Goal: Obtain resource: Obtain resource

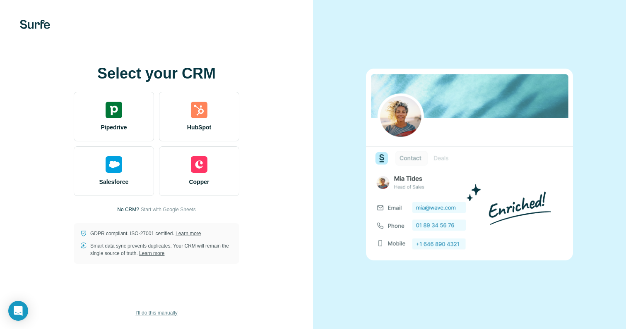
click at [154, 318] on button "I’ll do this manually" at bounding box center [156, 313] width 53 height 12
click at [157, 314] on span "I’ll do this manually" at bounding box center [156, 312] width 42 height 7
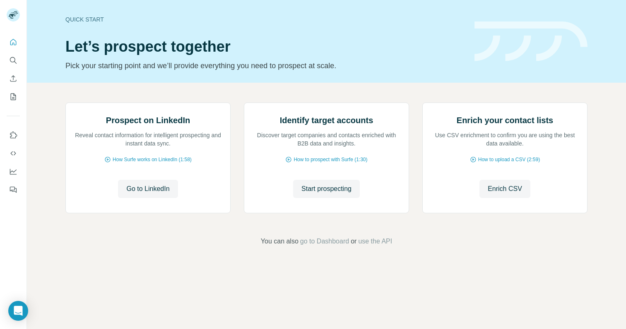
click at [236, 122] on div "Prospect on LinkedIn Reveal contact information for intelligent prospecting and…" at bounding box center [326, 160] width 522 height 114
click at [40, 78] on div "Quick start Let’s prospect together Pick your starting point and we’ll provide …" at bounding box center [326, 41] width 599 height 83
click at [16, 62] on icon "Search" at bounding box center [13, 60] width 8 height 8
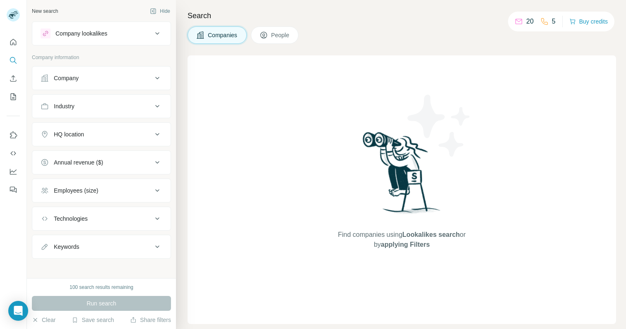
click at [251, 34] on div "Companies People" at bounding box center [242, 34] width 111 height 17
click at [261, 34] on button "People" at bounding box center [275, 34] width 48 height 17
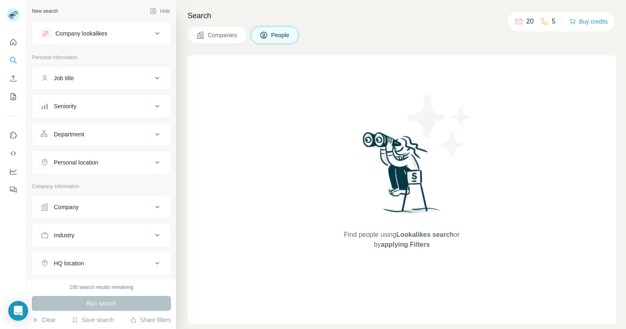
click at [226, 35] on span "Companies" at bounding box center [223, 35] width 30 height 8
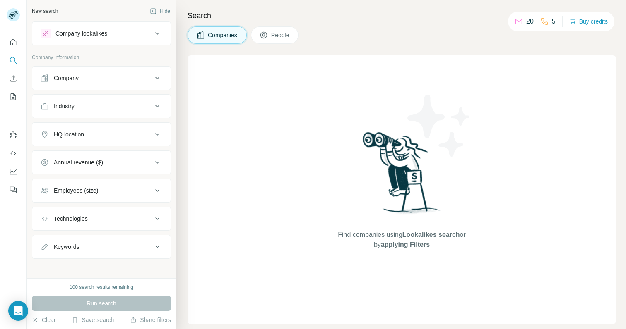
click at [293, 41] on button "People" at bounding box center [275, 34] width 48 height 17
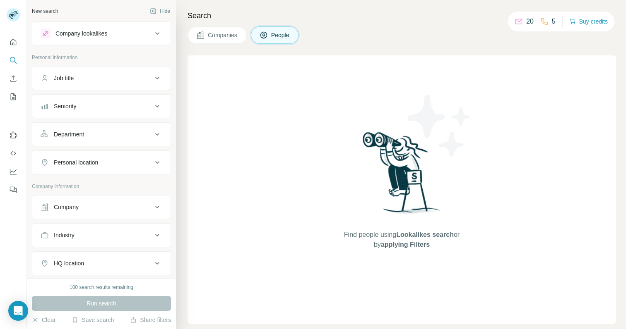
click at [237, 39] on span "Companies" at bounding box center [223, 35] width 30 height 8
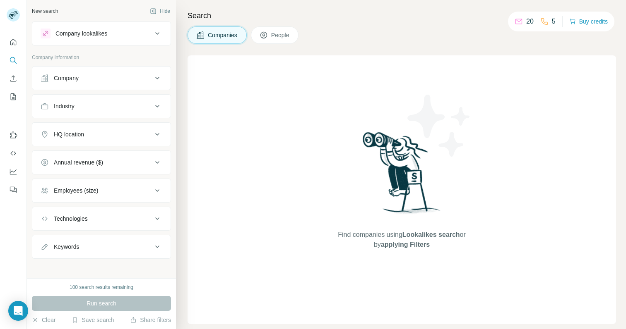
click at [270, 39] on button "People" at bounding box center [275, 34] width 48 height 17
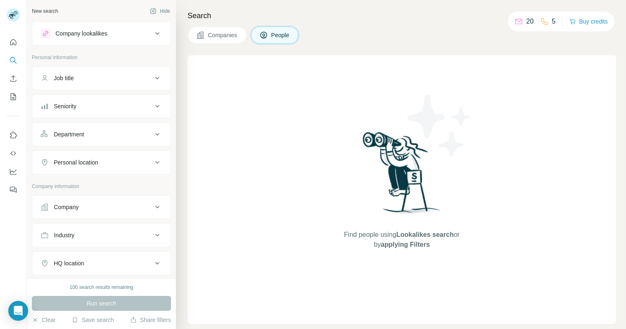
click at [223, 38] on span "Companies" at bounding box center [223, 35] width 30 height 8
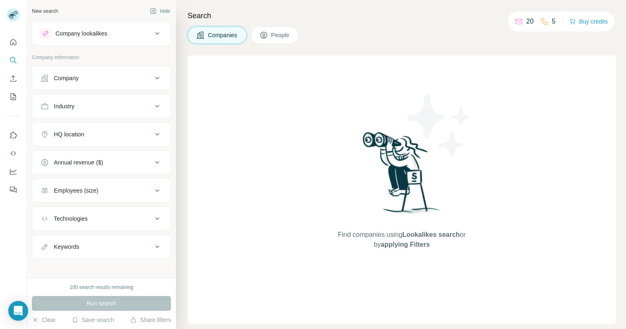
click at [118, 114] on button "Industry" at bounding box center [101, 106] width 138 height 20
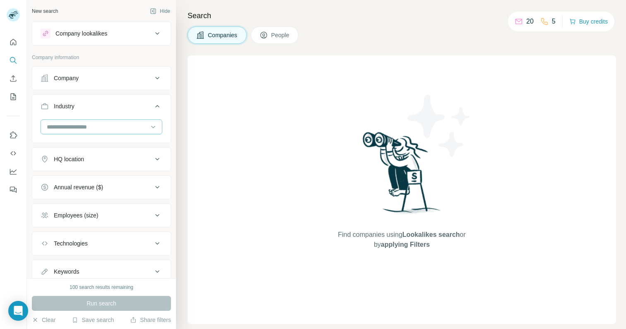
click at [114, 124] on input at bounding box center [97, 126] width 102 height 9
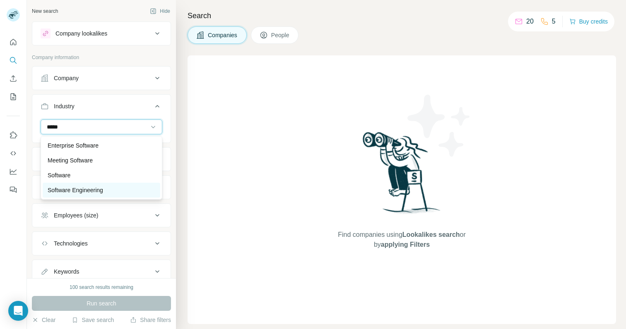
type input "*****"
click at [94, 184] on div "Software Engineering" at bounding box center [102, 190] width 118 height 15
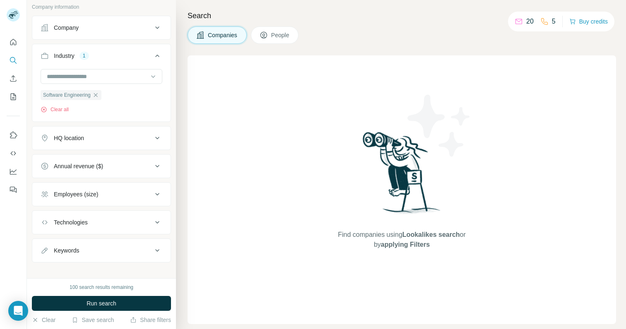
scroll to position [52, 0]
click at [143, 132] on button "HQ location" at bounding box center [101, 137] width 138 height 20
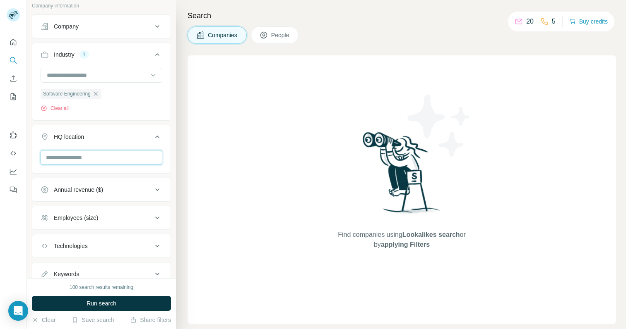
click at [118, 159] on input "text" at bounding box center [102, 157] width 122 height 15
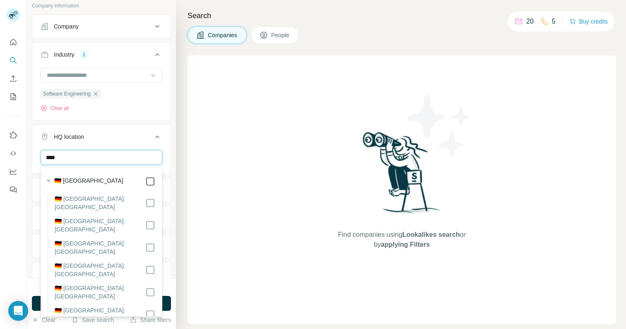
type input "****"
click at [154, 180] on icon at bounding box center [150, 182] width 10 height 10
click at [141, 150] on input "****" at bounding box center [102, 157] width 122 height 15
click at [138, 136] on div "HQ location 1" at bounding box center [97, 137] width 112 height 8
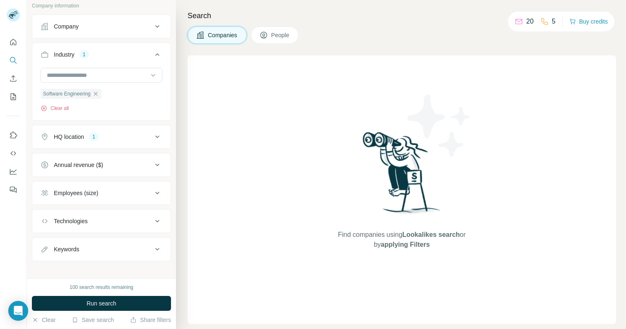
click at [141, 144] on button "HQ location 1" at bounding box center [101, 137] width 138 height 20
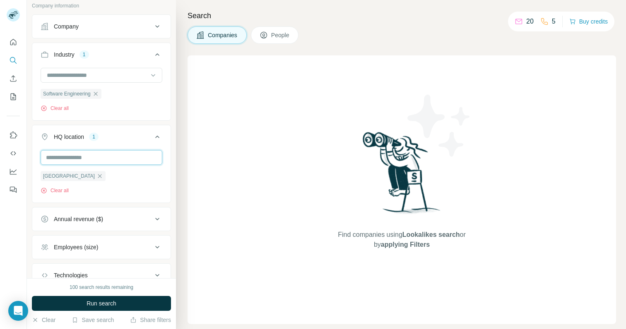
click at [127, 160] on input "text" at bounding box center [102, 157] width 122 height 15
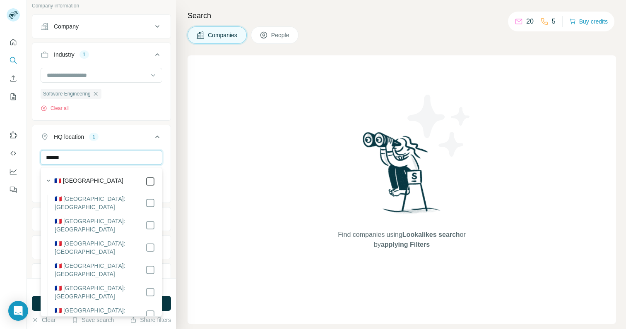
type input "******"
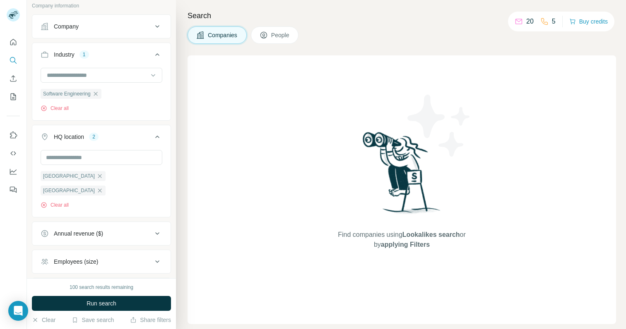
click at [135, 136] on div "HQ location 2" at bounding box center [97, 137] width 112 height 8
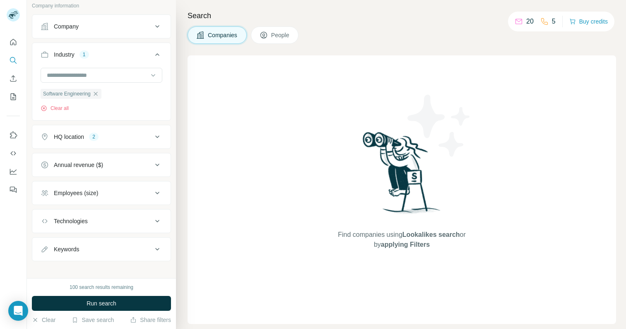
click at [133, 132] on button "HQ location 2" at bounding box center [101, 137] width 138 height 20
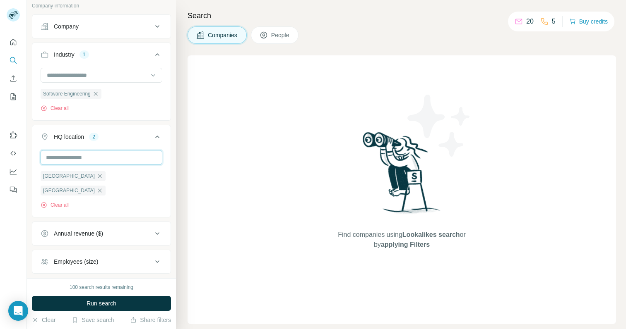
click at [113, 152] on input "text" at bounding box center [102, 157] width 122 height 15
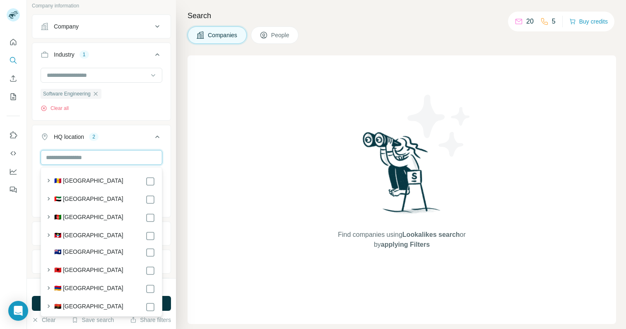
type input "*"
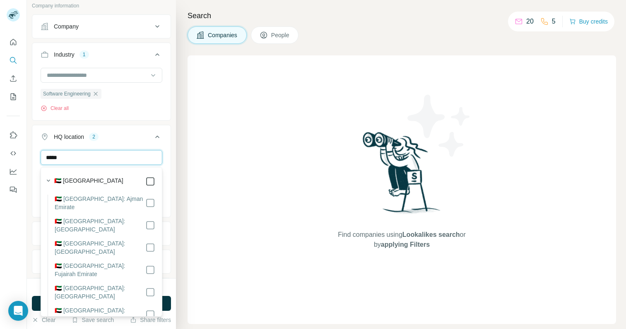
type input "*****"
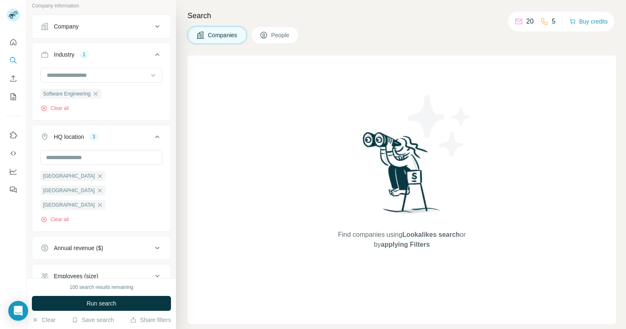
click at [142, 137] on div "HQ location 3" at bounding box center [97, 137] width 112 height 8
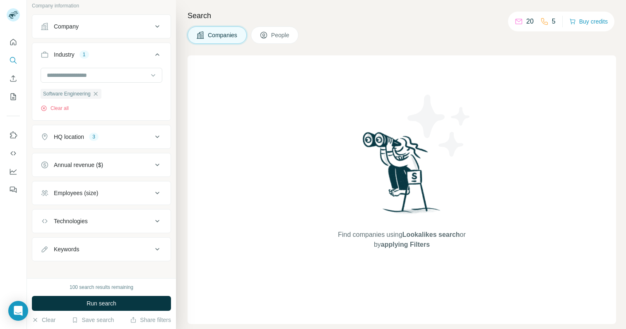
click at [126, 137] on div "HQ location 3" at bounding box center [97, 137] width 112 height 8
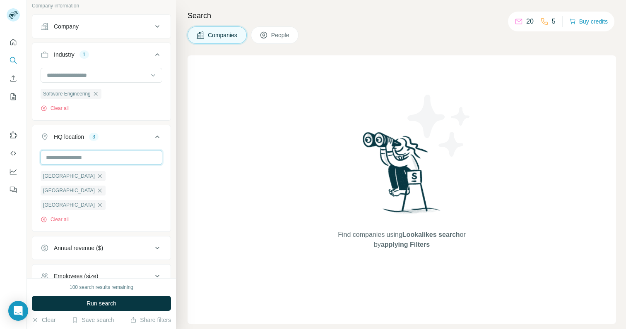
click at [112, 151] on input "text" at bounding box center [102, 157] width 122 height 15
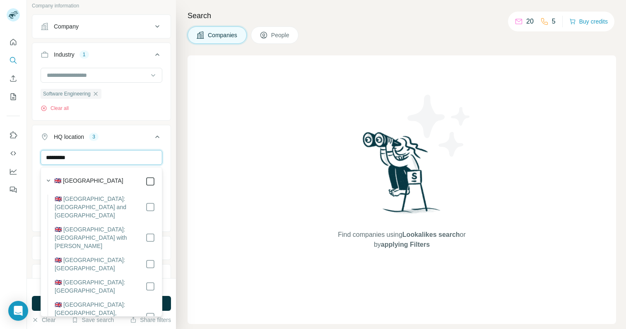
type input "*********"
click at [136, 135] on div "HQ location 4" at bounding box center [97, 137] width 112 height 8
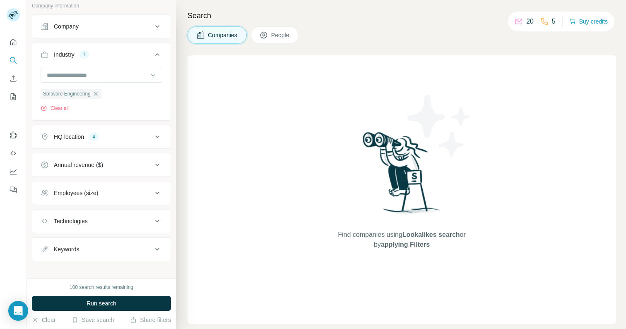
click at [121, 225] on button "Technologies" at bounding box center [101, 221] width 138 height 20
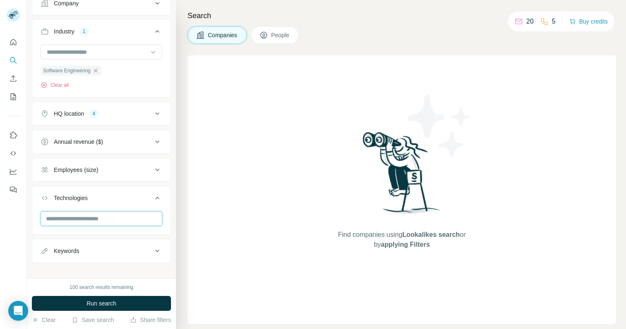
click at [132, 220] on input "text" at bounding box center [102, 218] width 122 height 15
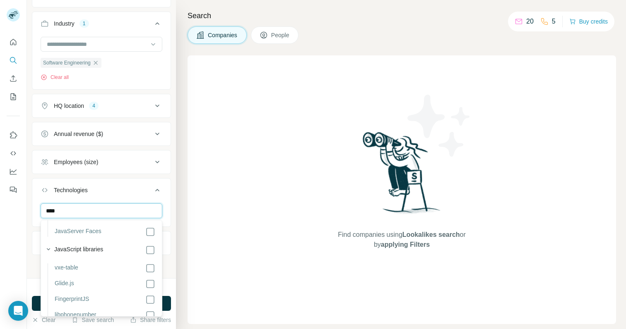
scroll to position [49, 0]
type input "****"
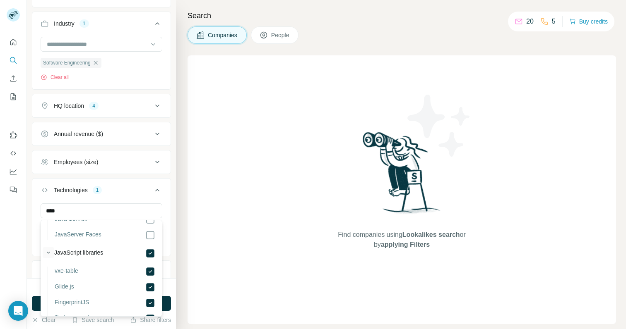
click at [49, 252] on icon "button" at bounding box center [48, 253] width 3 height 2
click at [48, 268] on icon "button" at bounding box center [48, 271] width 8 height 8
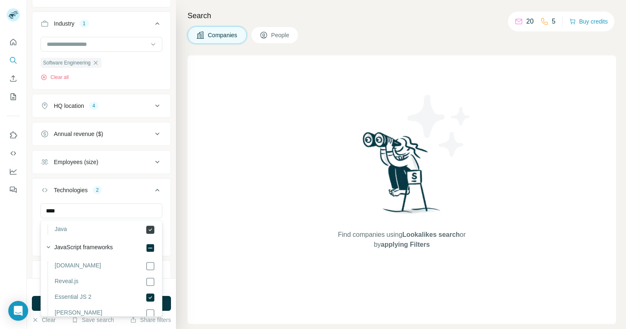
scroll to position [129, 0]
click at [63, 245] on label "JavaScript frameworks" at bounding box center [83, 247] width 59 height 10
click at [46, 245] on icon "button" at bounding box center [48, 246] width 8 height 8
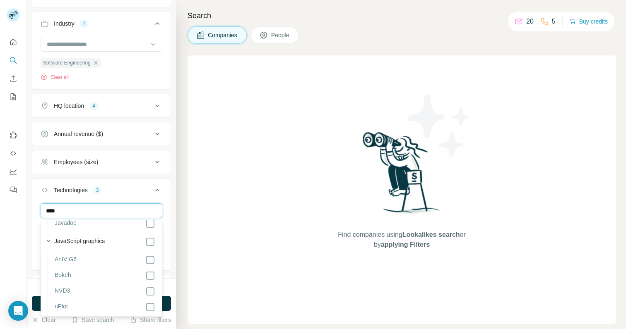
click at [94, 215] on input "****" at bounding box center [102, 211] width 122 height 15
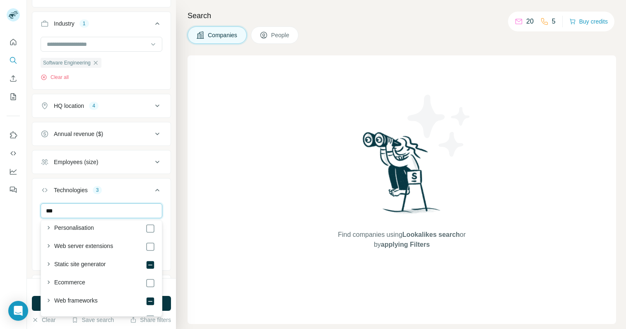
scroll to position [0, 0]
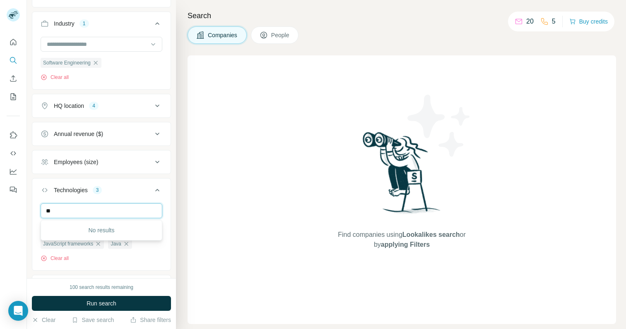
type input "*"
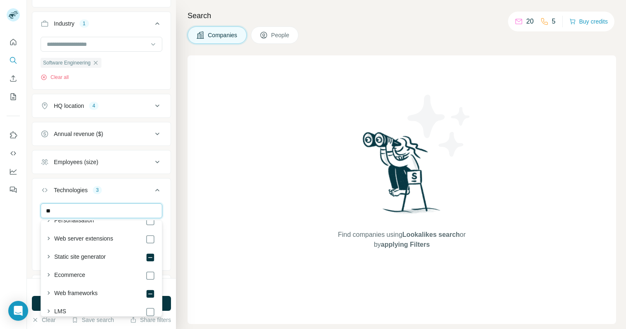
scroll to position [233, 0]
type input "*"
type input "******"
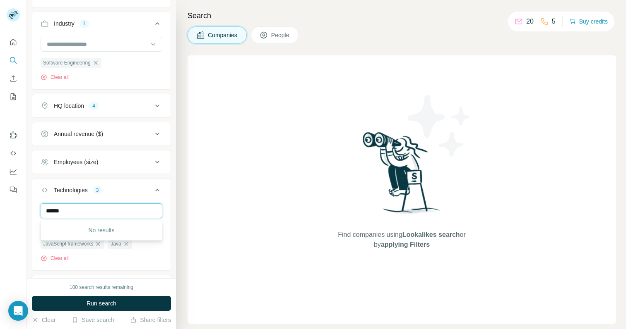
scroll to position [0, 0]
type input "*"
type input "**"
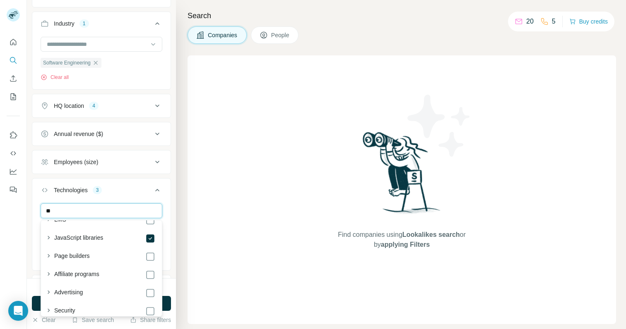
scroll to position [292, 0]
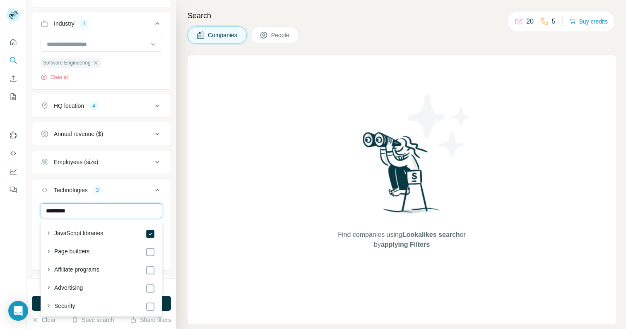
type input "**********"
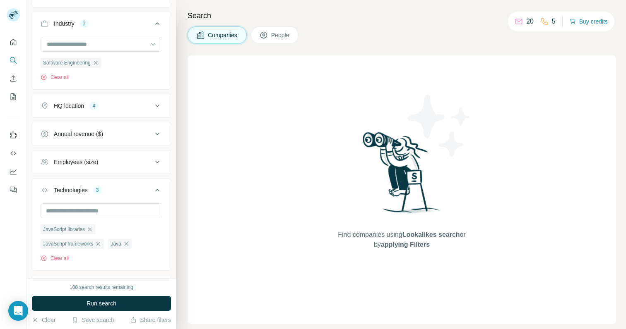
click at [127, 195] on button "Technologies 3" at bounding box center [101, 191] width 138 height 23
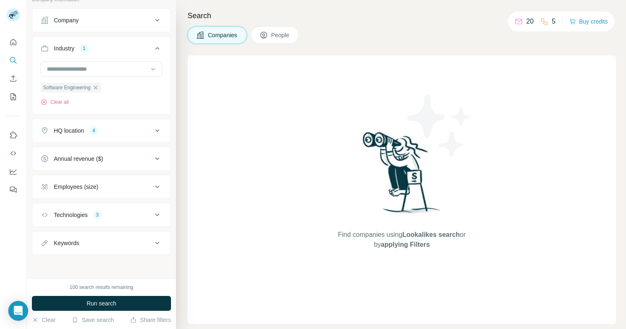
click at [124, 189] on div "Employees (size)" at bounding box center [97, 187] width 112 height 8
click at [118, 208] on button "Technologies 3" at bounding box center [101, 215] width 138 height 20
click at [118, 209] on button "Technologies 3" at bounding box center [101, 216] width 138 height 23
drag, startPoint x: 70, startPoint y: 287, endPoint x: 133, endPoint y: 287, distance: 63.7
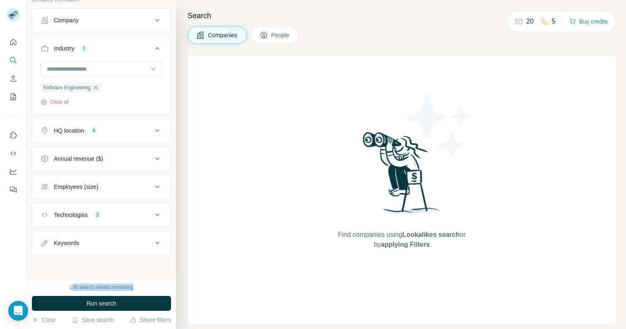
click at [133, 287] on div "100 search results remaining" at bounding box center [102, 287] width 64 height 7
click at [110, 300] on span "Run search" at bounding box center [101, 304] width 30 height 8
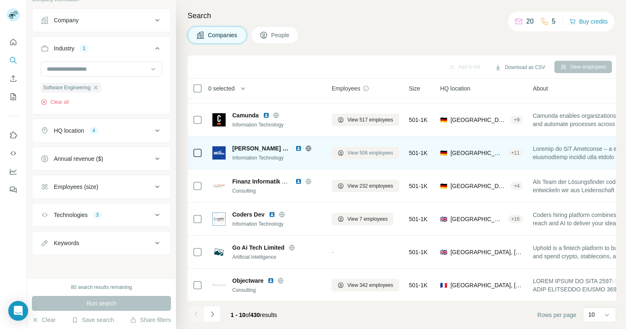
scroll to position [0, 0]
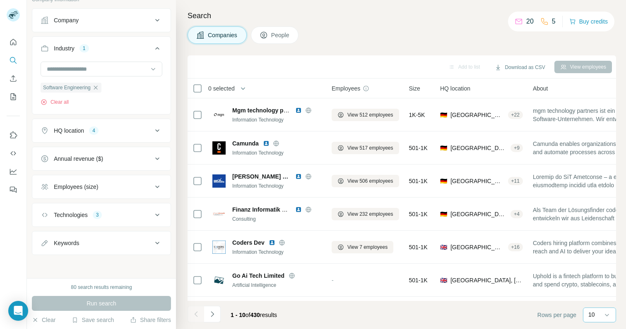
click at [598, 317] on div "10" at bounding box center [598, 315] width 21 height 8
click at [493, 314] on footer "1 - 10 of 430 results Rows per page 10" at bounding box center [401, 315] width 428 height 28
click at [215, 315] on icon "Navigate to next page" at bounding box center [212, 314] width 8 height 8
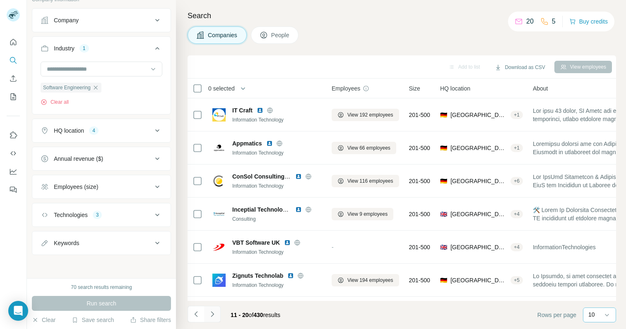
click at [215, 318] on icon "Navigate to next page" at bounding box center [212, 314] width 8 height 8
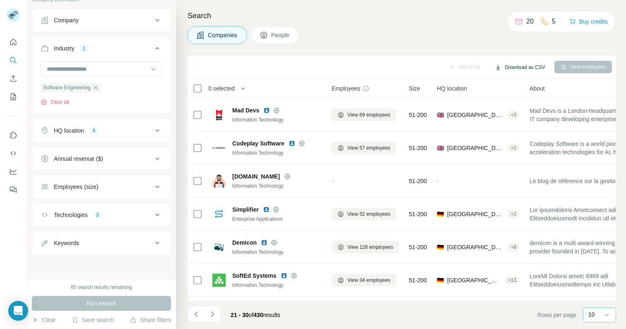
click at [518, 64] on button "Download as CSV" at bounding box center [520, 67] width 62 height 12
click at [218, 313] on button "Navigate to next page" at bounding box center [212, 314] width 17 height 17
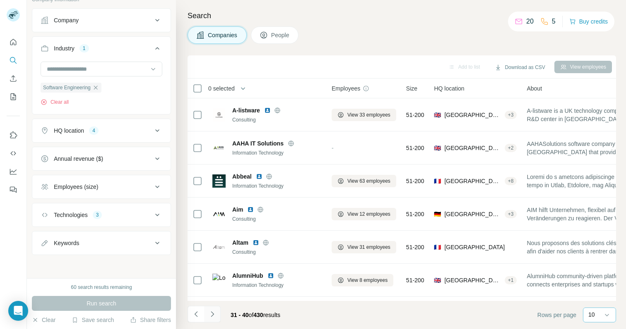
click at [212, 316] on icon "Navigate to next page" at bounding box center [212, 314] width 3 height 5
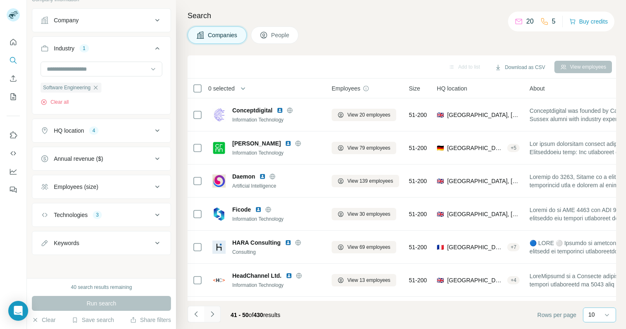
click at [213, 319] on button "Navigate to next page" at bounding box center [212, 314] width 17 height 17
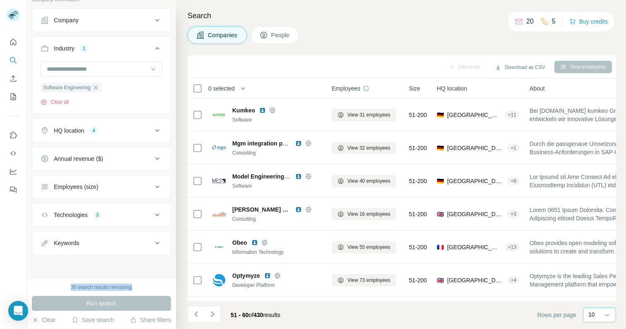
drag, startPoint x: 61, startPoint y: 286, endPoint x: 140, endPoint y: 286, distance: 79.4
click at [140, 286] on div "30 search results remaining" at bounding box center [101, 287] width 139 height 7
click at [212, 316] on icon "Navigate to next page" at bounding box center [212, 314] width 8 height 8
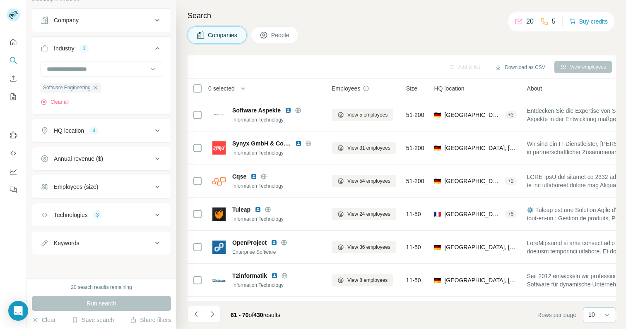
click at [84, 287] on div "20 search results remaining" at bounding box center [101, 287] width 61 height 7
click at [216, 316] on icon "Navigate to next page" at bounding box center [212, 314] width 8 height 8
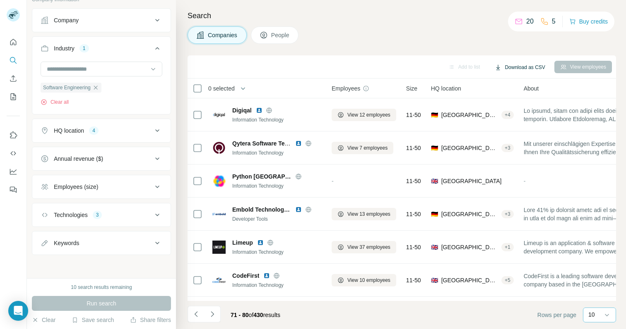
click at [508, 65] on button "Download as CSV" at bounding box center [520, 67] width 62 height 12
click at [511, 100] on div "All viewed companies (80)" at bounding box center [524, 99] width 77 height 15
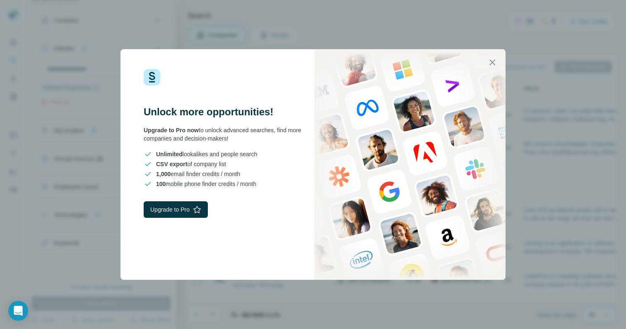
click at [232, 149] on div "Unlock more opportunities! Upgrade to Pro now to unlock advanced searches, find…" at bounding box center [216, 164] width 192 height 231
click at [493, 61] on icon "button" at bounding box center [492, 63] width 10 height 10
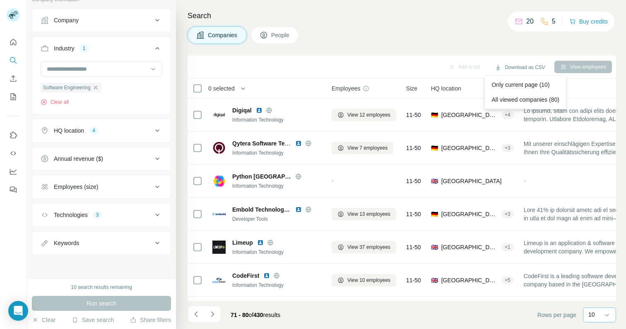
click at [438, 35] on div "Companies People" at bounding box center [401, 34] width 428 height 17
